Goal: Task Accomplishment & Management: Manage account settings

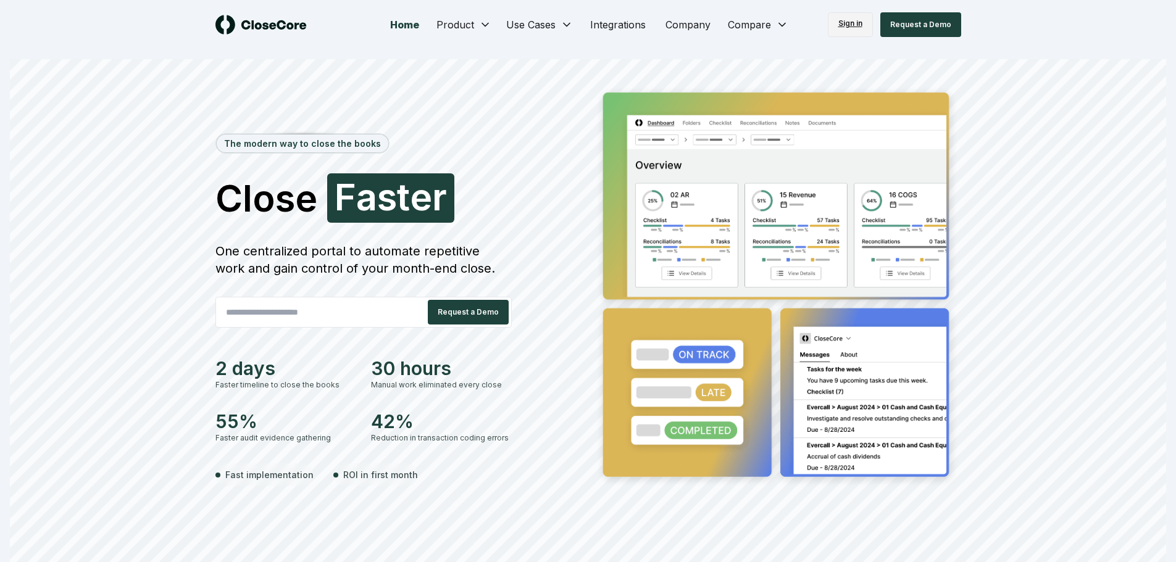
drag, startPoint x: 0, startPoint y: 0, endPoint x: 858, endPoint y: 24, distance: 858.1
click at [858, 24] on link "Sign in" at bounding box center [849, 24] width 45 height 25
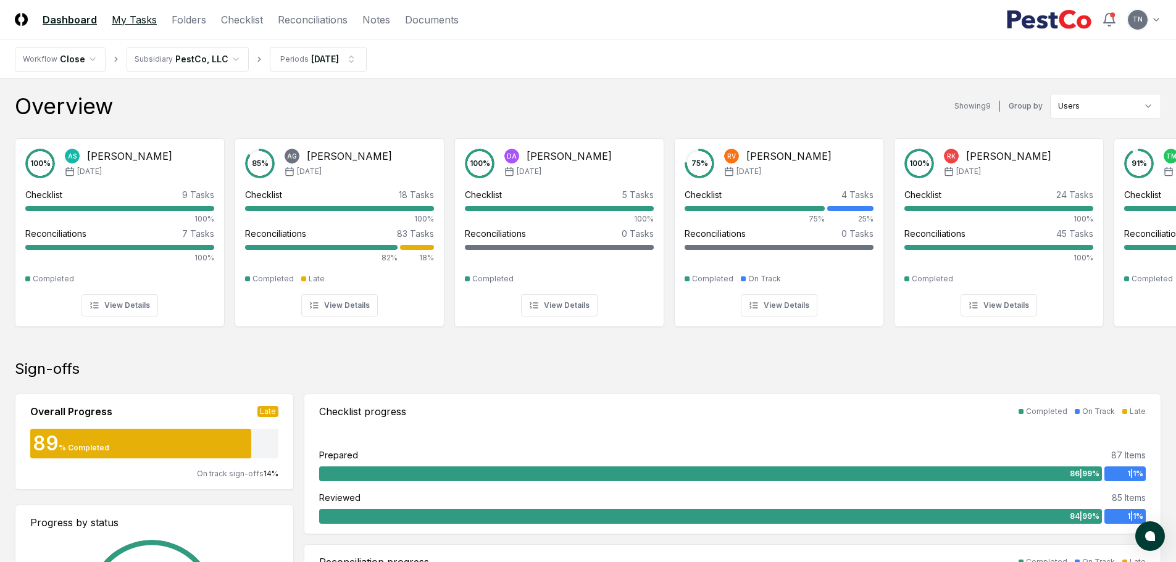
click at [135, 19] on link "My Tasks" at bounding box center [134, 19] width 45 height 15
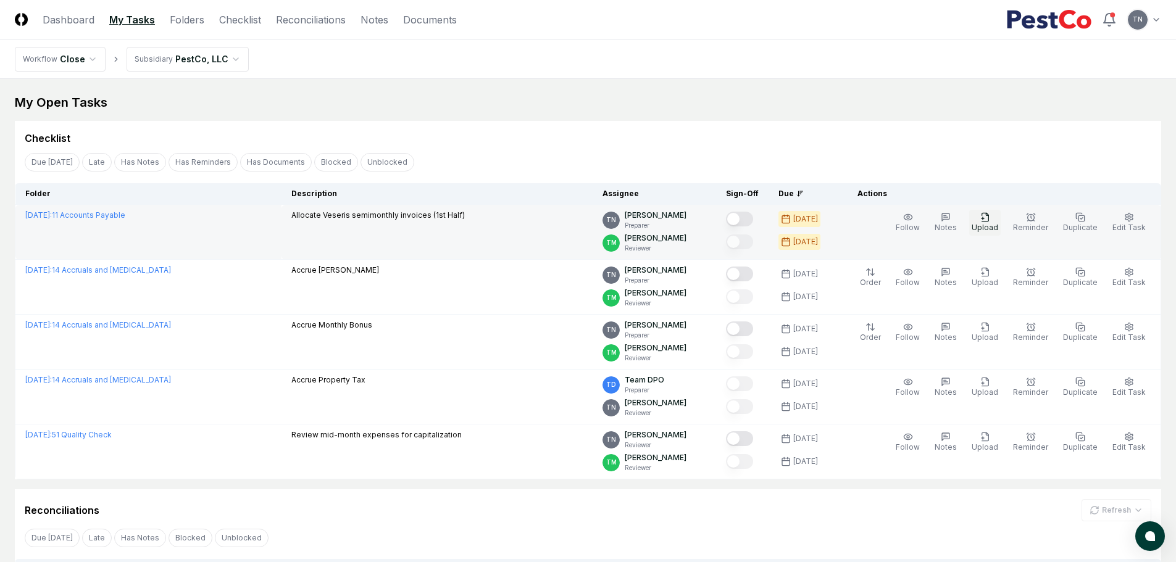
click at [990, 222] on icon "button" at bounding box center [985, 217] width 10 height 10
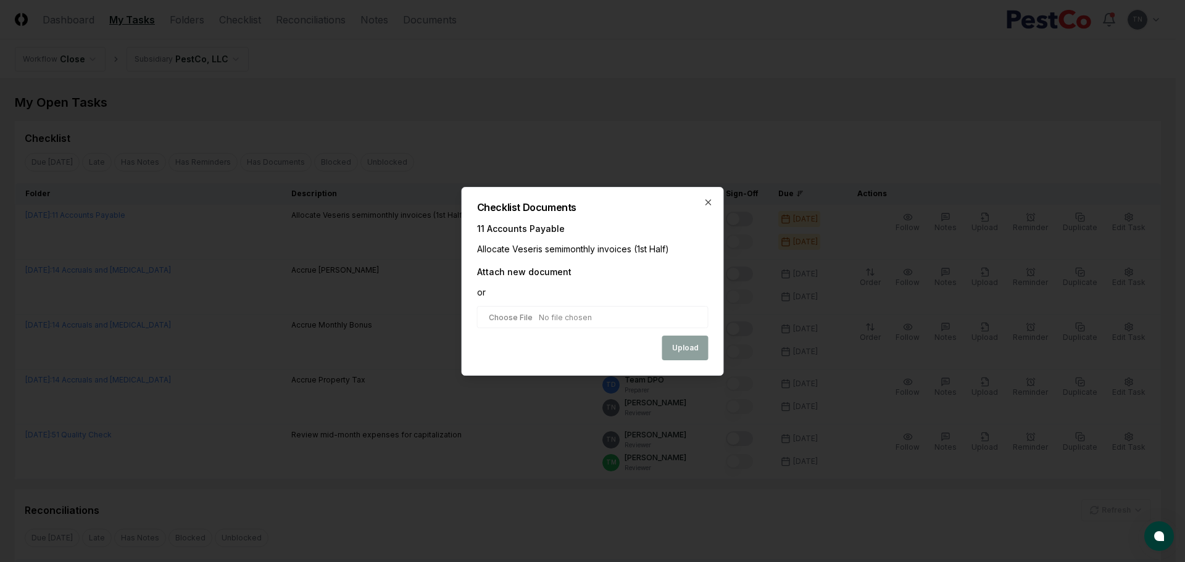
type input "**********"
click at [695, 350] on button "Upload" at bounding box center [685, 348] width 46 height 25
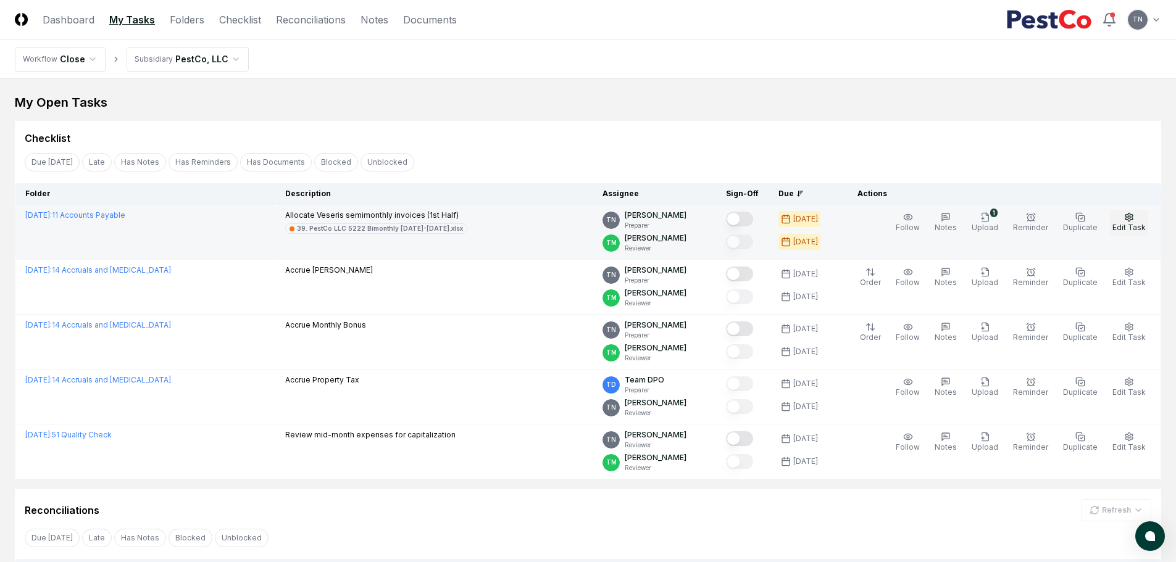
click at [1127, 217] on icon "button" at bounding box center [1128, 217] width 7 height 8
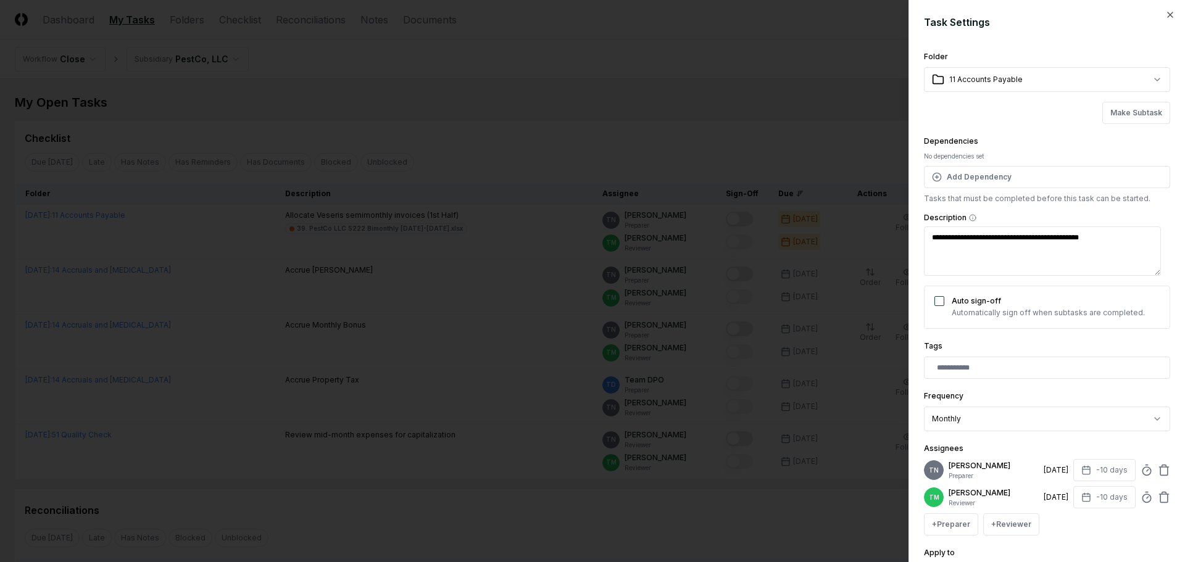
click at [763, 116] on div at bounding box center [592, 281] width 1185 height 562
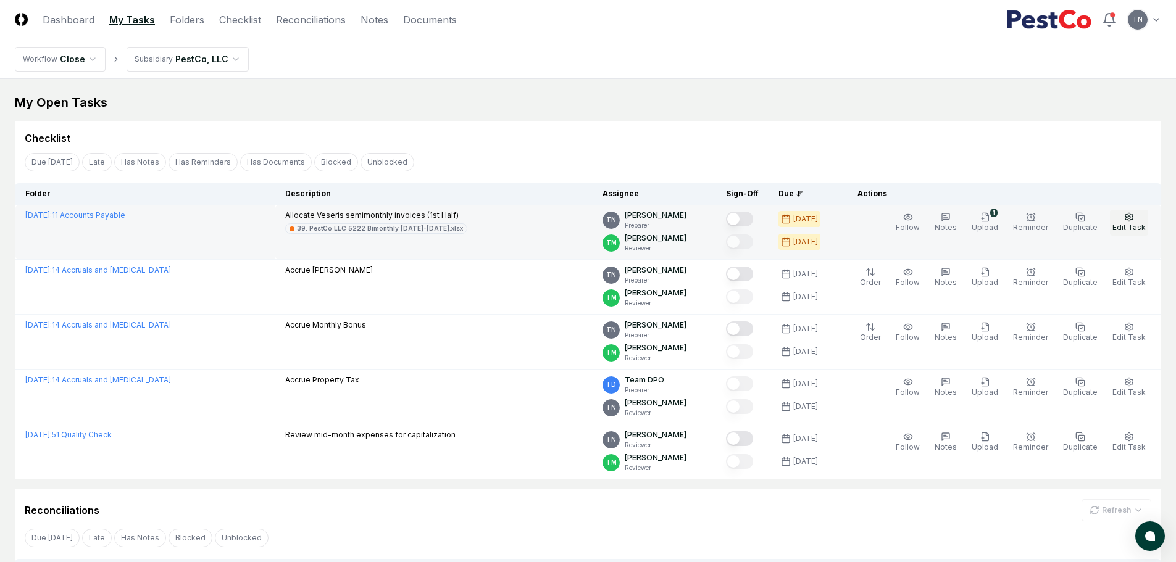
click at [1135, 219] on button "Edit Task" at bounding box center [1128, 223] width 38 height 26
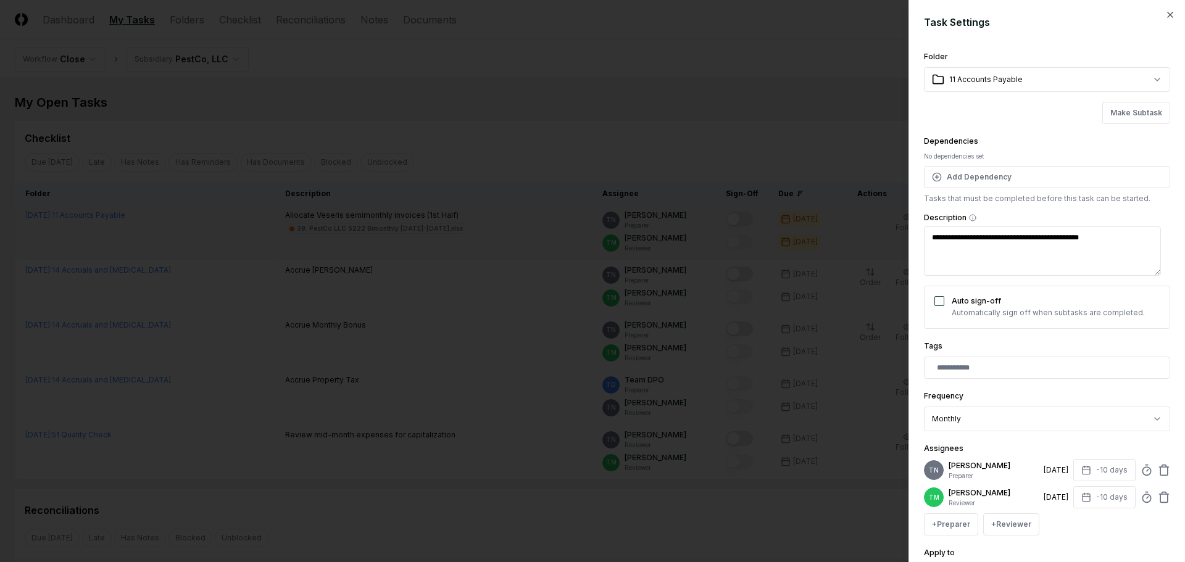
scroll to position [62, 0]
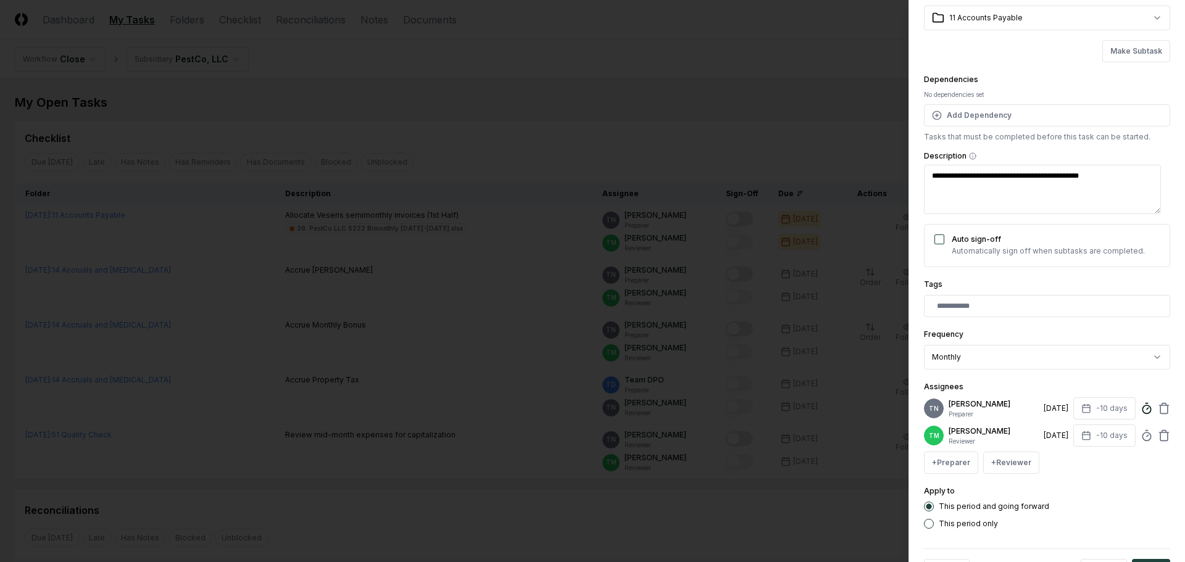
click at [1140, 412] on icon at bounding box center [1146, 408] width 12 height 12
drag, startPoint x: 971, startPoint y: 487, endPoint x: 986, endPoint y: 482, distance: 15.8
click at [972, 487] on input at bounding box center [1040, 484] width 185 height 22
drag, startPoint x: 971, startPoint y: 486, endPoint x: 982, endPoint y: 483, distance: 11.5
click at [974, 486] on input at bounding box center [1040, 484] width 185 height 22
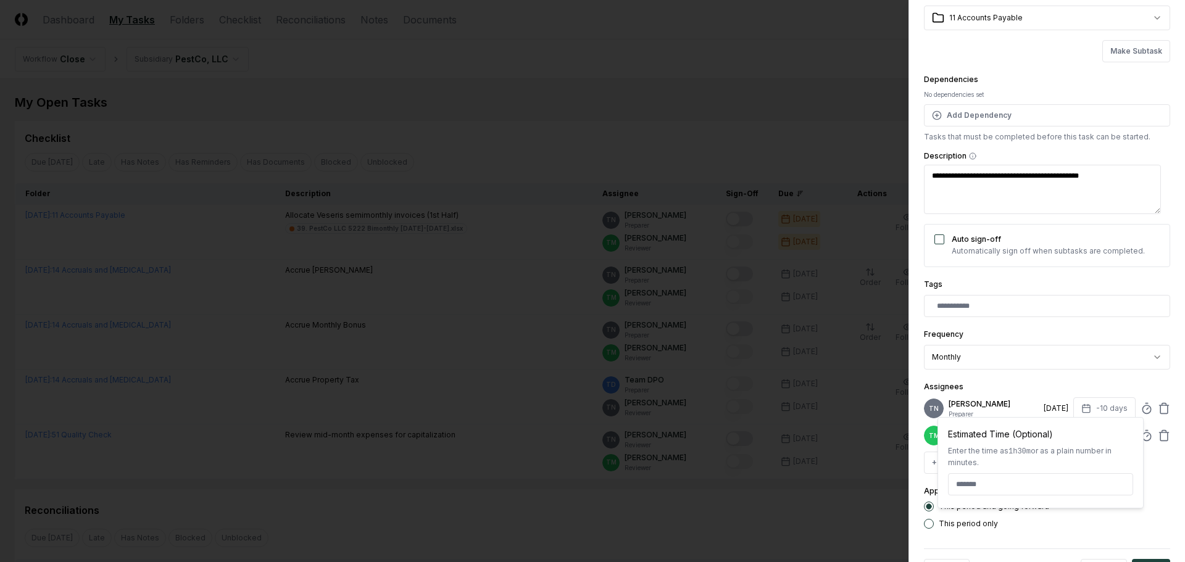
type textarea "*"
click at [990, 482] on input "**" at bounding box center [1040, 484] width 185 height 22
type input "*"
type textarea "*"
click at [959, 484] on input at bounding box center [1040, 484] width 185 height 22
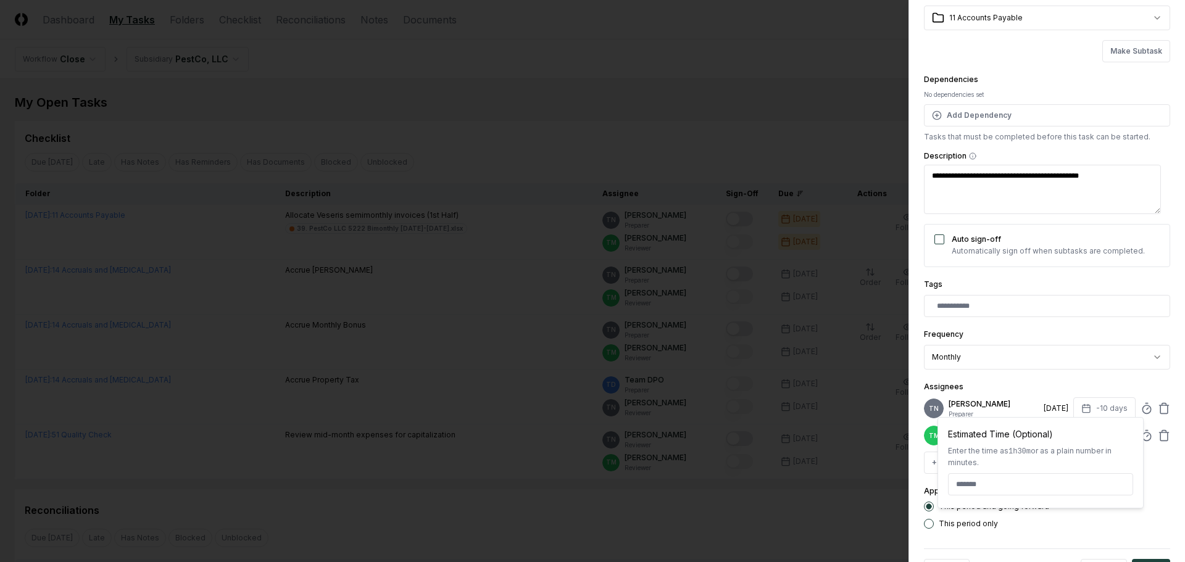
type textarea "*"
type input "*"
type textarea "*"
type input "******"
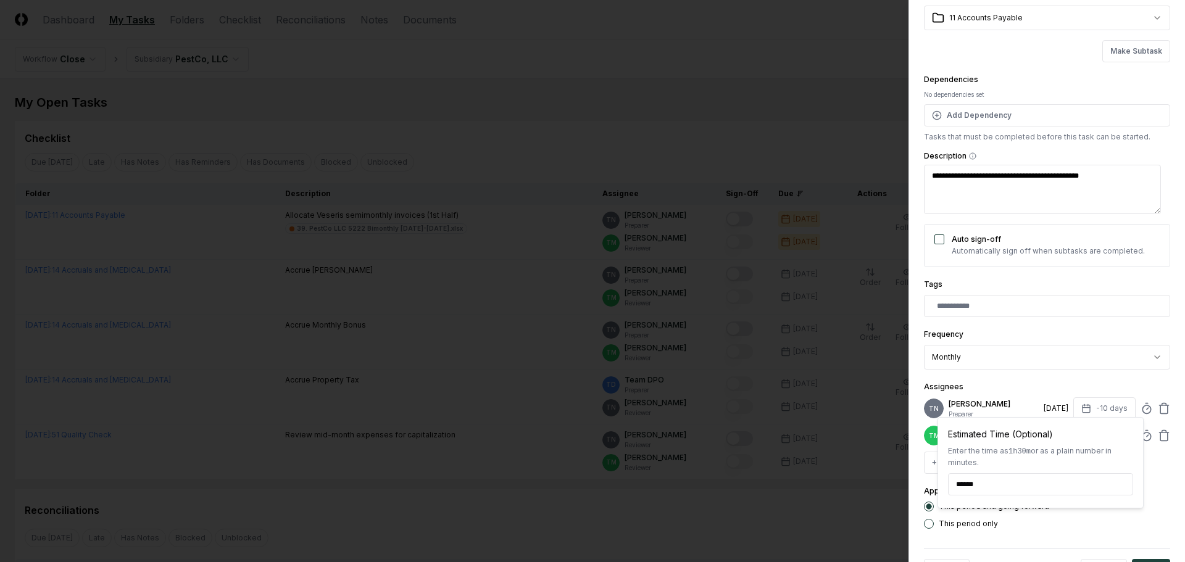
click at [1107, 379] on div "Assignees TN Thang Nguyen Preparer 8/18/2025 -10 days Estimated Time (Optional)…" at bounding box center [1047, 426] width 246 height 94
click at [1140, 409] on icon at bounding box center [1146, 408] width 12 height 12
click at [1135, 383] on div "Assignees TN Thang Nguyen Preparer 8/18/2025 -10 days Estimated Time (Optional)…" at bounding box center [1047, 426] width 246 height 94
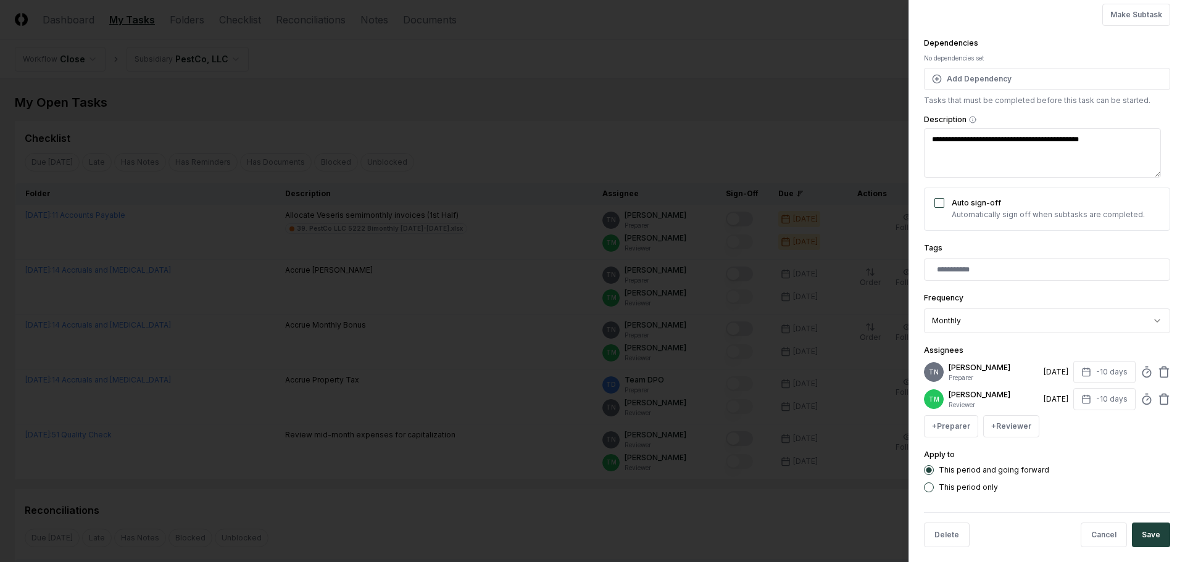
scroll to position [117, 0]
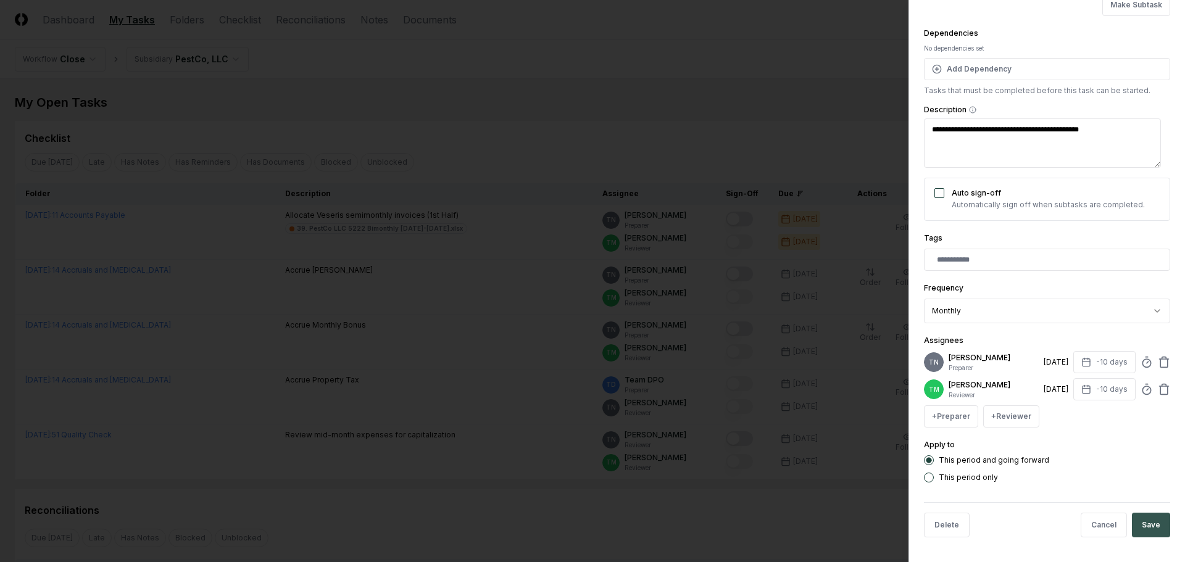
click at [1147, 523] on button "Save" at bounding box center [1151, 525] width 38 height 25
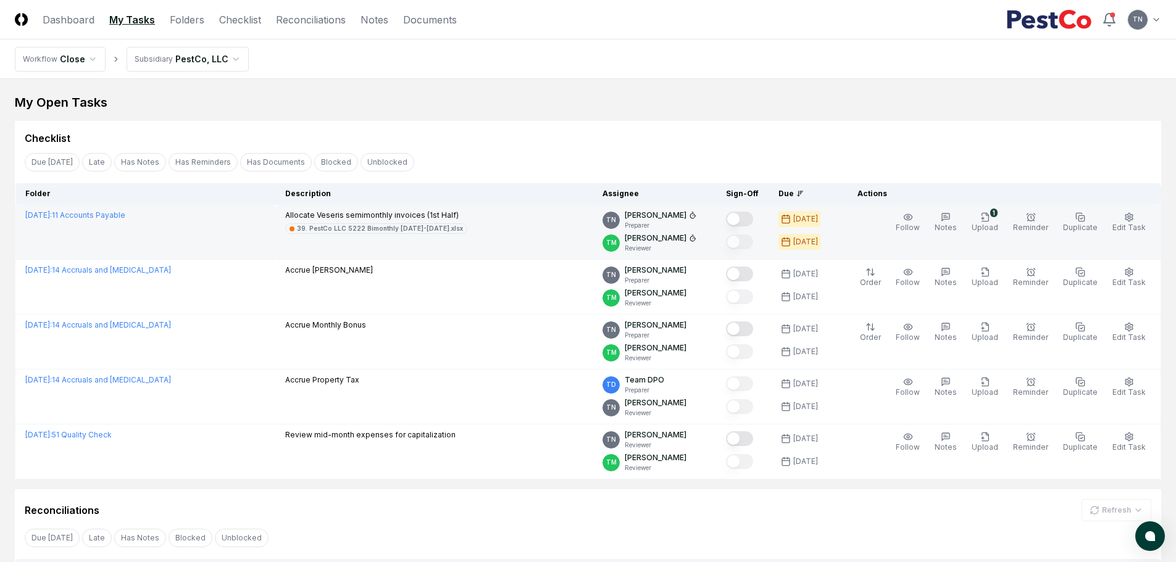
click at [753, 221] on button "Mark complete" at bounding box center [739, 219] width 27 height 15
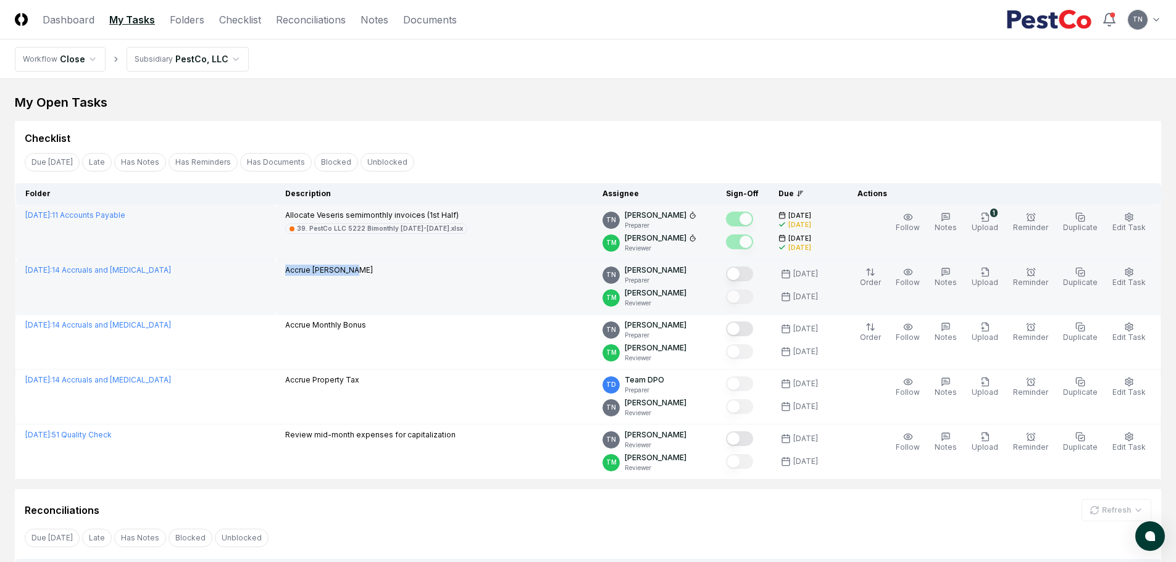
drag, startPoint x: 346, startPoint y: 271, endPoint x: 278, endPoint y: 269, distance: 67.3
click at [285, 269] on div "Accrue Jared Borg" at bounding box center [433, 272] width 297 height 14
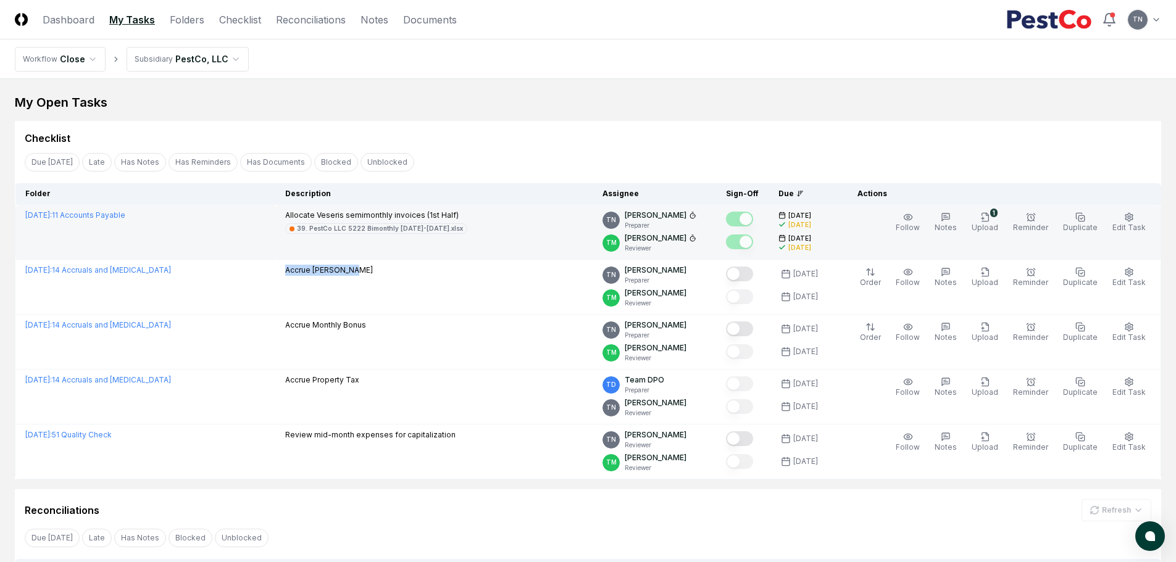
copy p "Accrue Jared Borg"
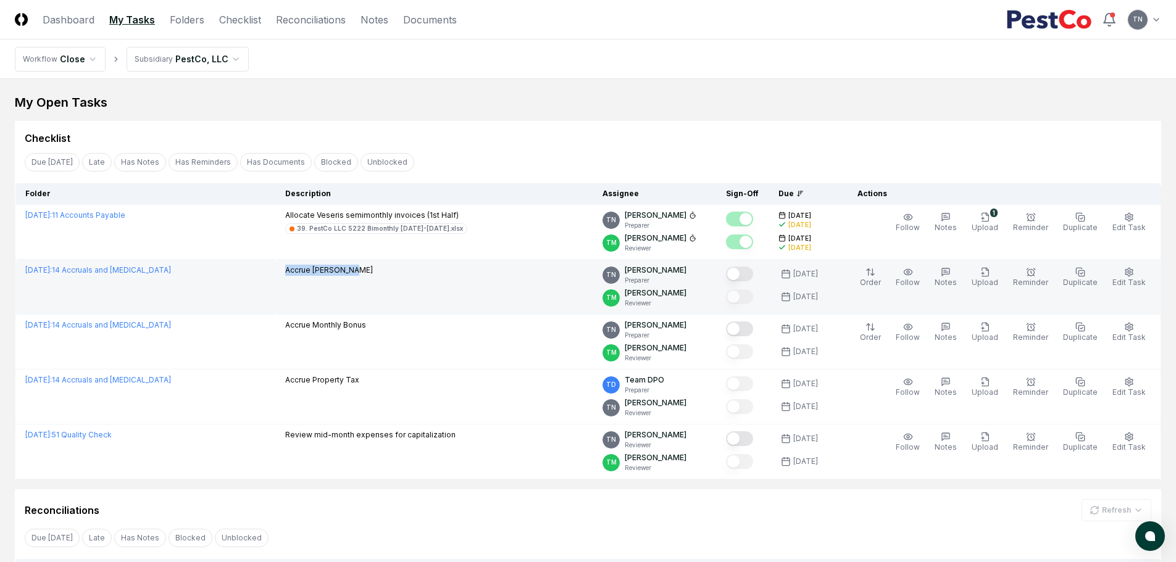
click at [753, 273] on button "Mark complete" at bounding box center [739, 274] width 27 height 15
click at [1130, 271] on circle "button" at bounding box center [1128, 272] width 2 height 2
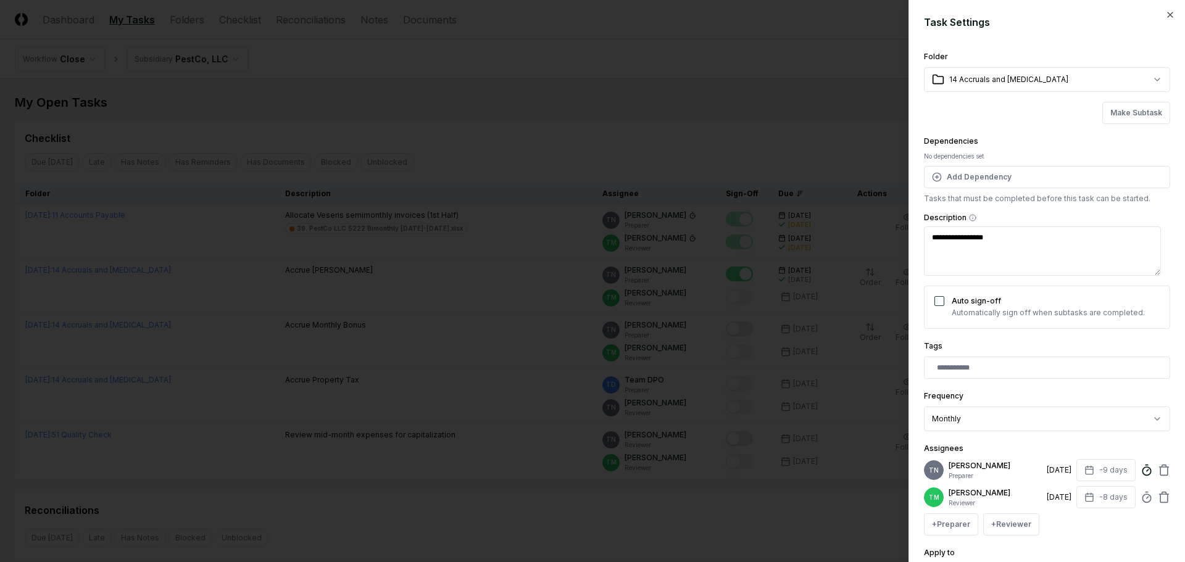
click at [1140, 468] on icon at bounding box center [1146, 470] width 12 height 12
type textarea "*"
type input "*****"
click at [1090, 529] on div "+ Preparer + Reviewer" at bounding box center [1047, 524] width 246 height 22
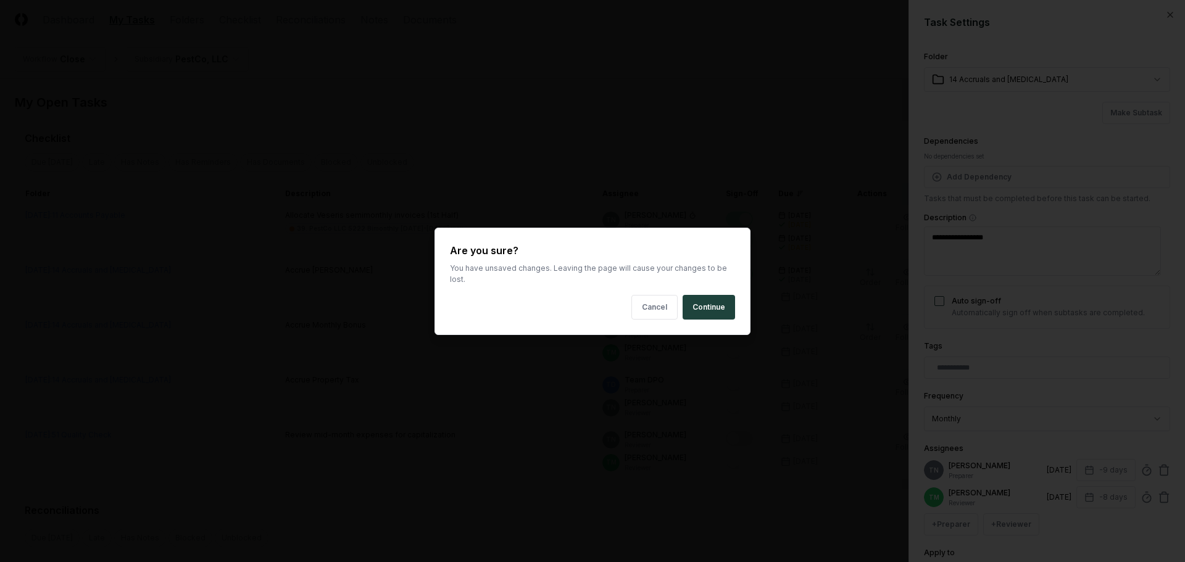
click at [516, 330] on body "CloseCore Dashboard My Tasks Folders Checklist Reconciliations Notes Documents …" at bounding box center [588, 389] width 1176 height 779
click at [695, 301] on button "Continue" at bounding box center [708, 307] width 52 height 25
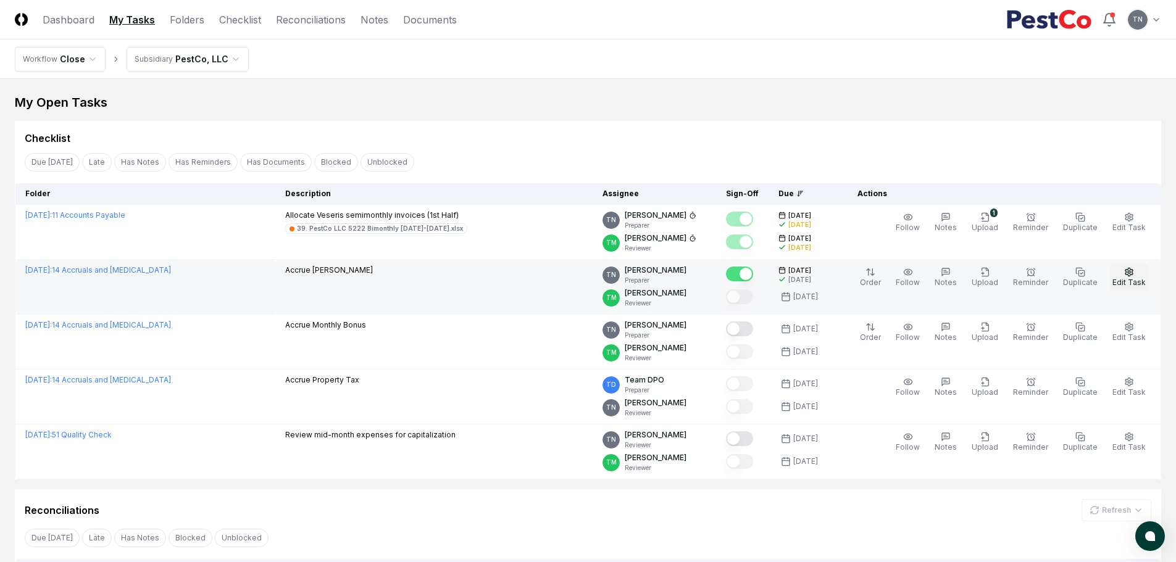
click at [1132, 271] on icon "button" at bounding box center [1128, 272] width 7 height 8
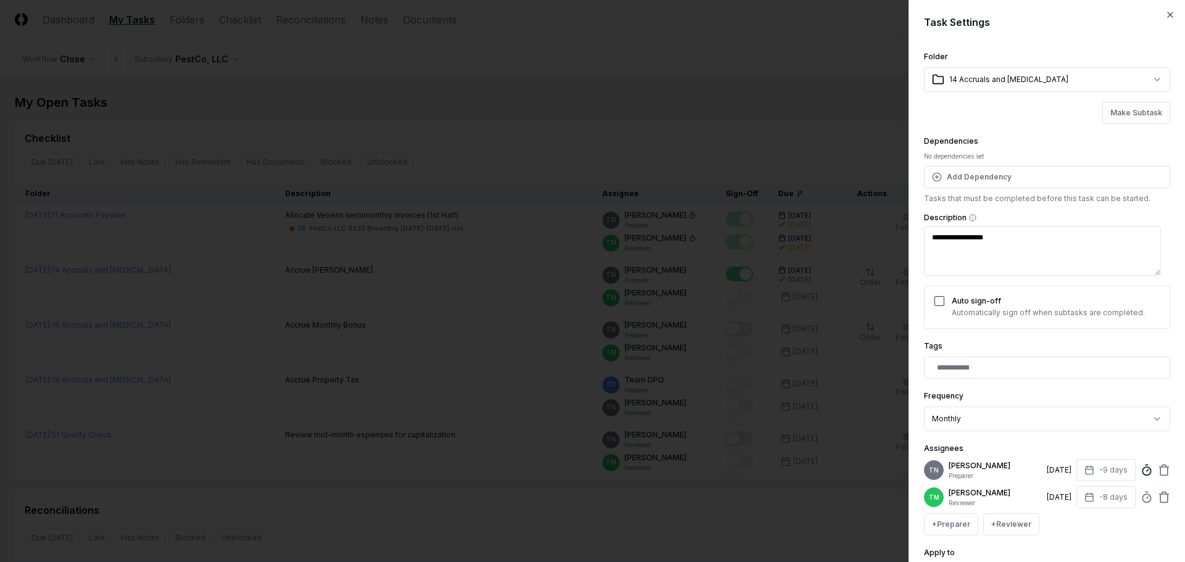
click at [1140, 468] on icon at bounding box center [1146, 470] width 12 height 12
type textarea "*"
type input "*****"
click at [1119, 532] on div "+ Preparer + Reviewer" at bounding box center [1047, 524] width 246 height 22
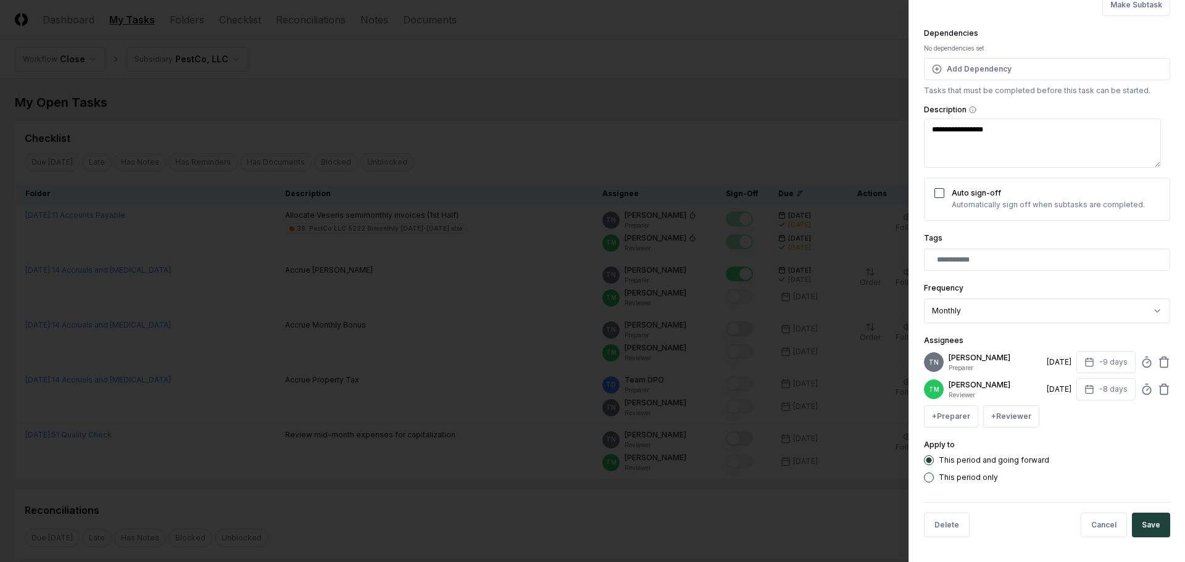
click at [1153, 521] on button "Save" at bounding box center [1151, 525] width 38 height 25
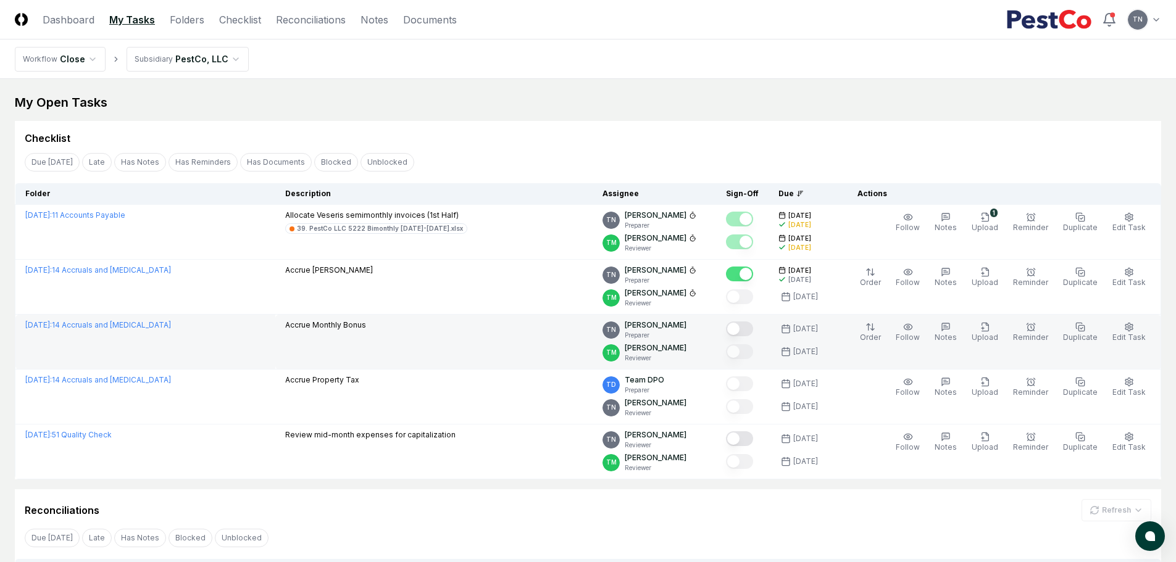
click at [749, 326] on button "Mark complete" at bounding box center [739, 328] width 27 height 15
click at [1132, 328] on icon "button" at bounding box center [1129, 327] width 10 height 10
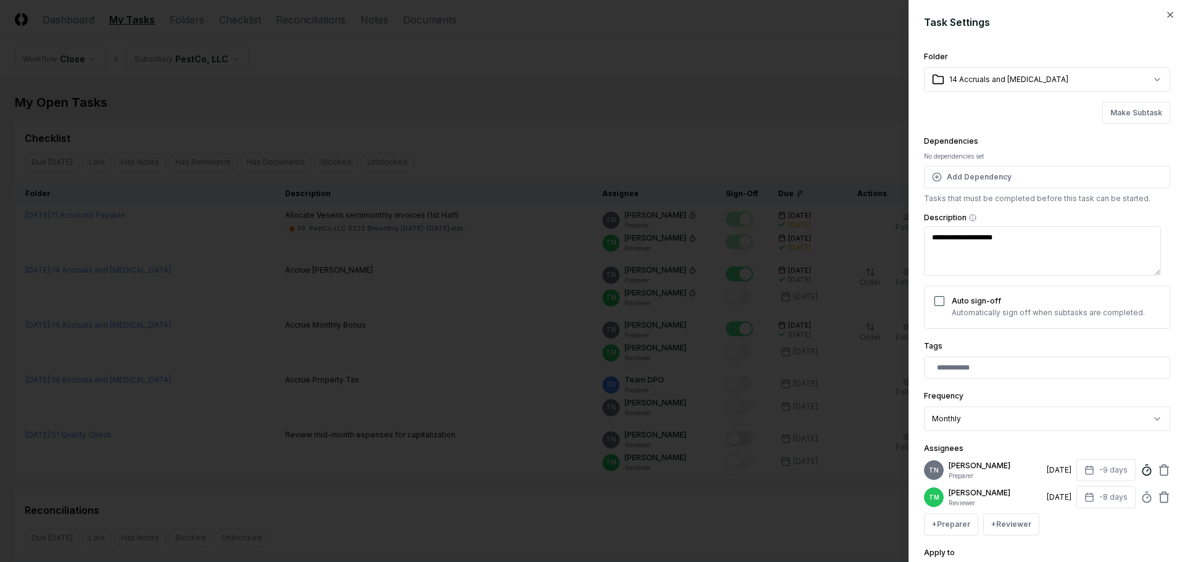
click at [1140, 470] on icon at bounding box center [1146, 470] width 12 height 12
type textarea "*"
type input "*"
type textarea "*"
type input "*****"
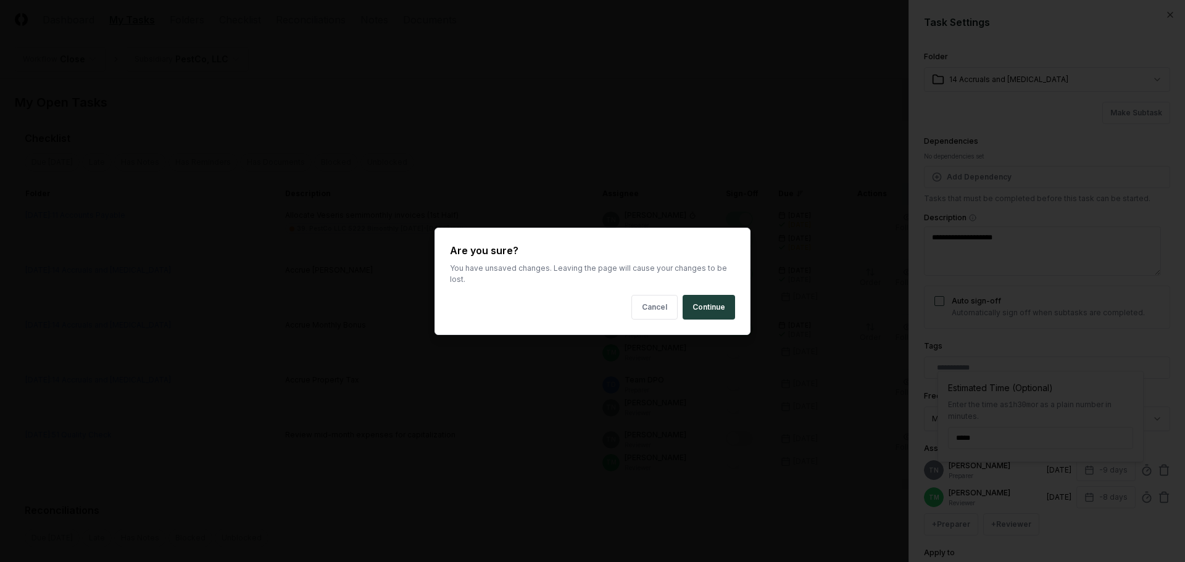
click at [658, 94] on body "CloseCore Dashboard My Tasks Folders Checklist Reconciliations Notes Documents …" at bounding box center [588, 389] width 1176 height 779
click at [656, 299] on button "Cancel" at bounding box center [654, 307] width 46 height 25
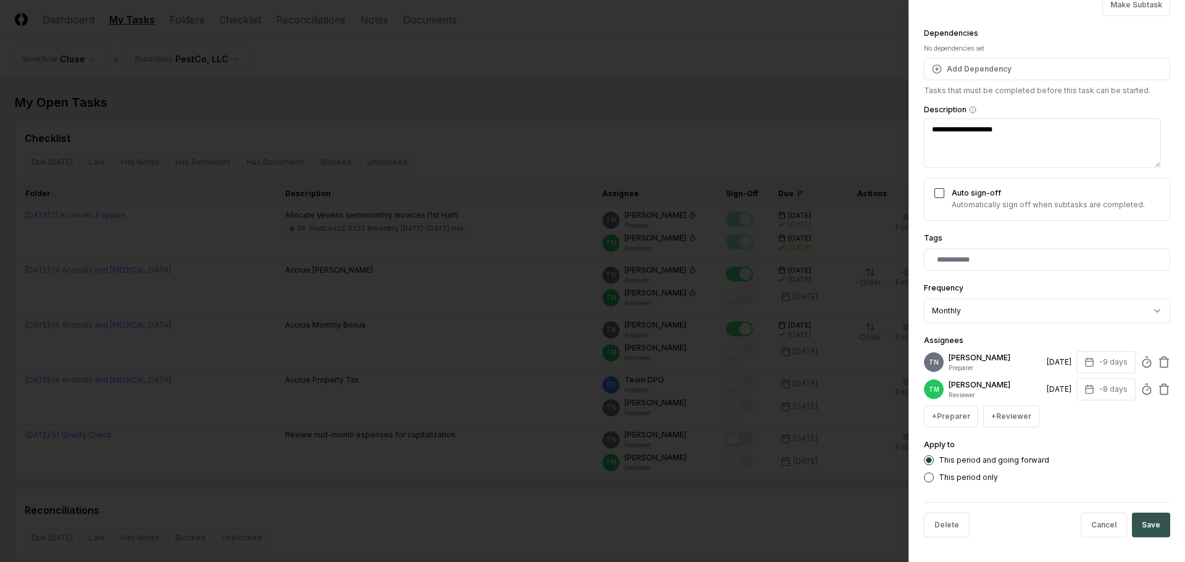
click at [1142, 519] on button "Save" at bounding box center [1151, 525] width 38 height 25
type textarea "*"
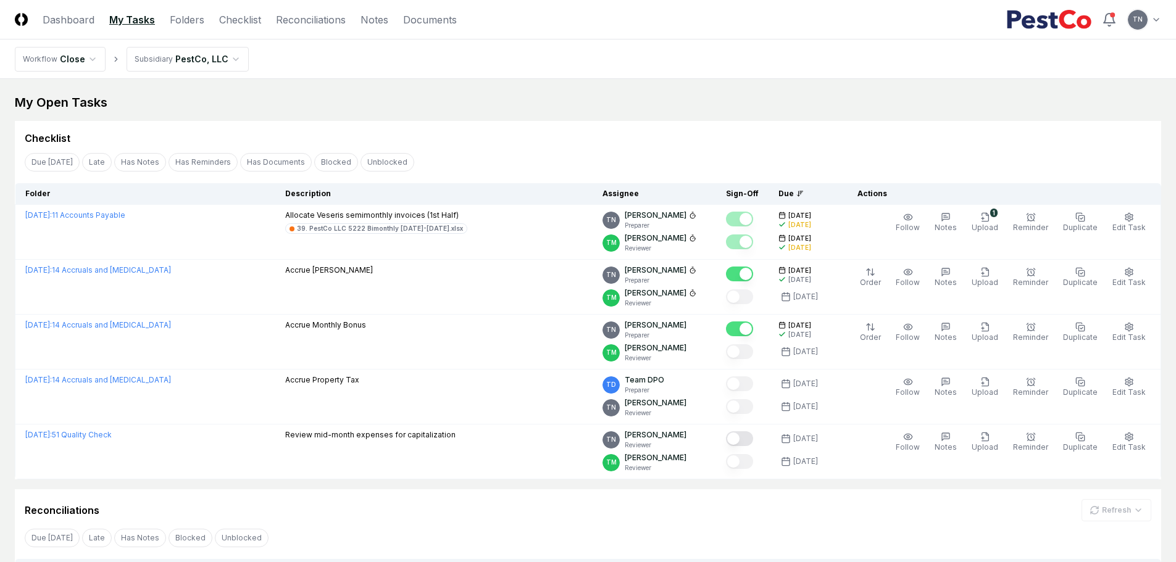
click at [792, 72] on nav "Workflow Close Subsidiary PestCo, LLC" at bounding box center [588, 58] width 1176 height 39
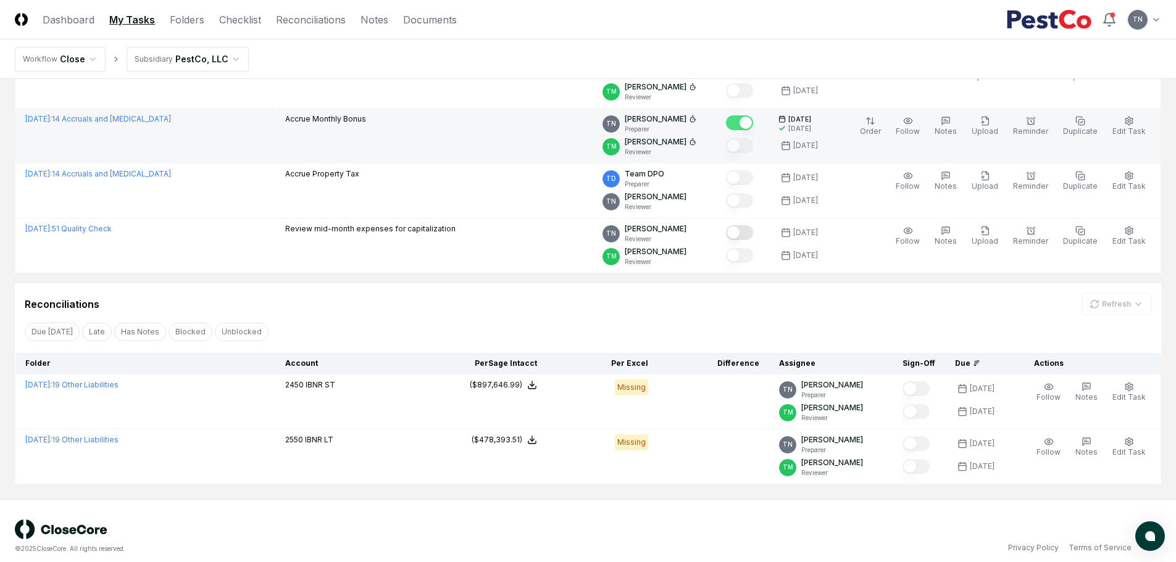
scroll to position [217, 0]
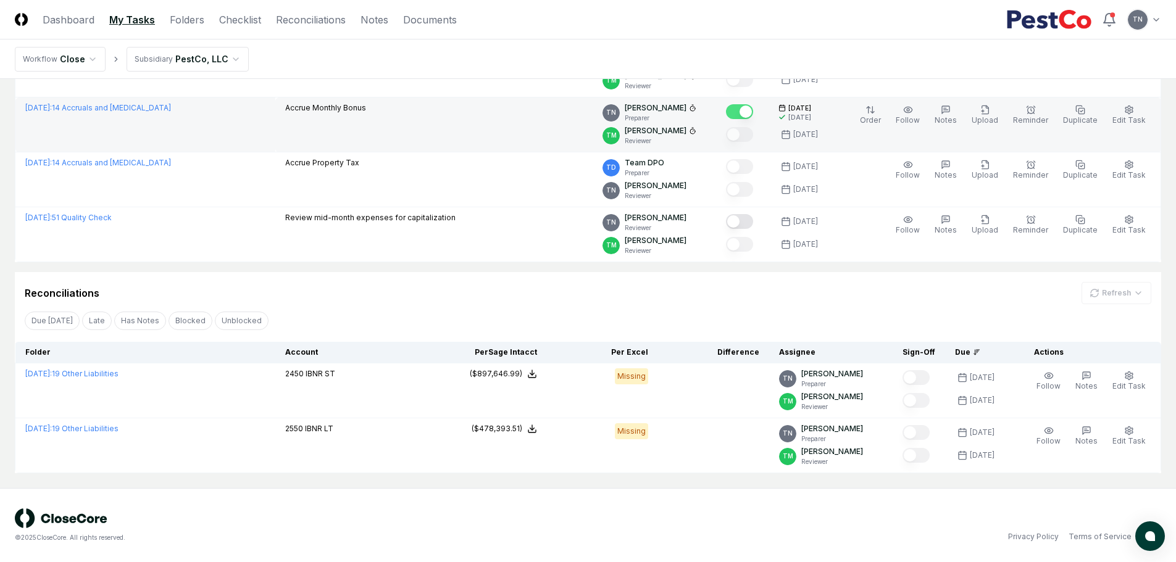
click at [258, 130] on td "August 2025 : 14 Accruals and OCL" at bounding box center [145, 124] width 260 height 55
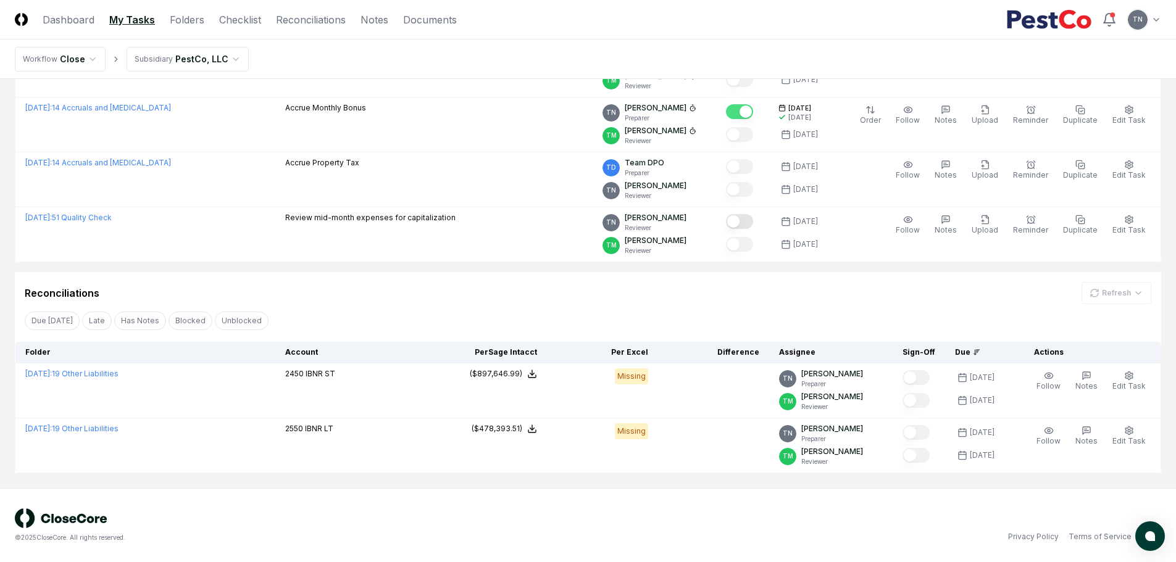
click at [360, 65] on nav "Workflow Close Subsidiary PestCo, LLC" at bounding box center [588, 58] width 1176 height 39
